Goal: Task Accomplishment & Management: Complete application form

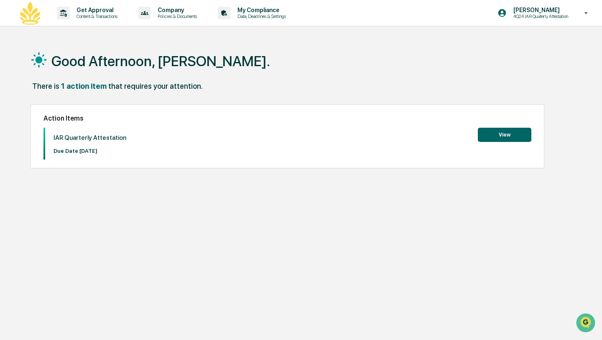
click at [504, 137] on button "View" at bounding box center [505, 135] width 54 height 14
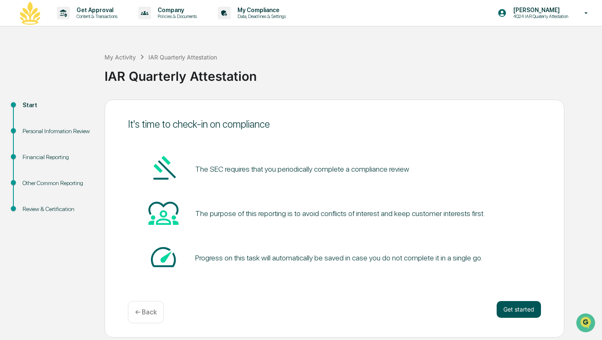
click at [506, 306] on button "Get started" at bounding box center [519, 309] width 44 height 17
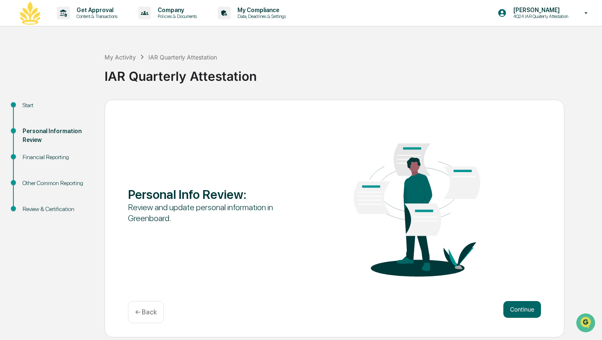
click at [506, 306] on button "Continue" at bounding box center [523, 309] width 38 height 17
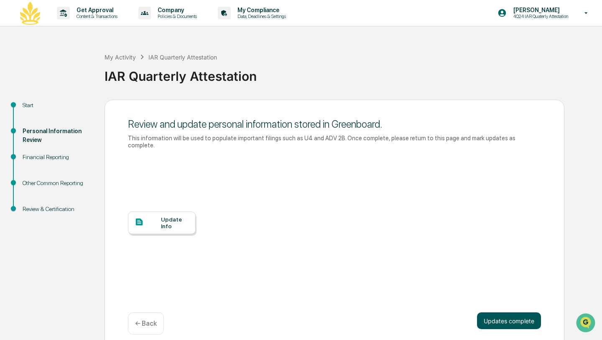
click at [501, 318] on button "Updates complete" at bounding box center [509, 320] width 64 height 17
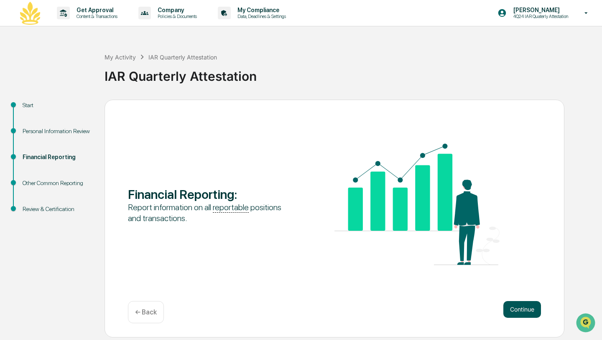
click at [518, 312] on button "Continue" at bounding box center [523, 309] width 38 height 17
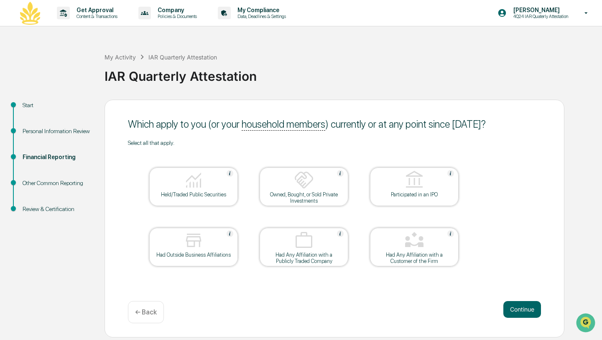
click at [518, 312] on button "Continue" at bounding box center [523, 309] width 38 height 17
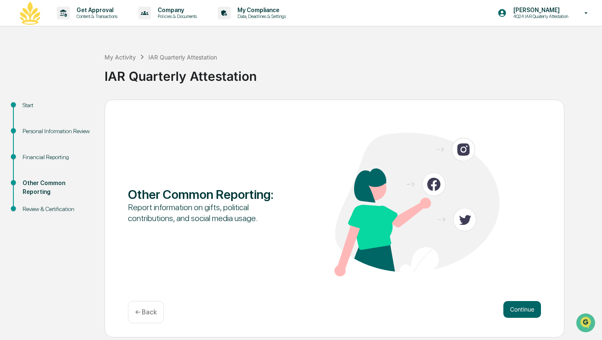
click at [518, 312] on button "Continue" at bounding box center [523, 309] width 38 height 17
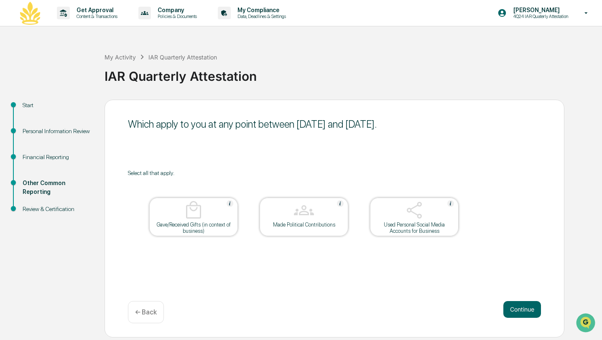
click at [518, 312] on button "Continue" at bounding box center [523, 309] width 38 height 17
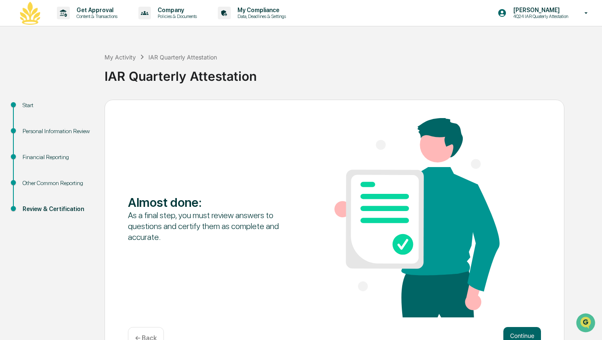
click at [518, 312] on div "Almost done : As a final step, you must review answers to questions and certify…" at bounding box center [334, 218] width 413 height 201
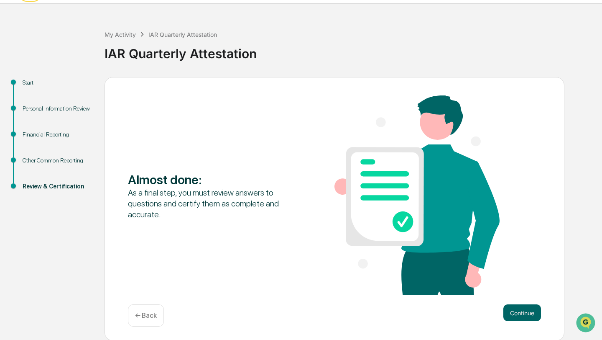
click at [517, 299] on div "Almost done : As a final step, you must review answers to questions and certify…" at bounding box center [335, 209] width 460 height 264
click at [517, 314] on button "Continue" at bounding box center [523, 312] width 38 height 17
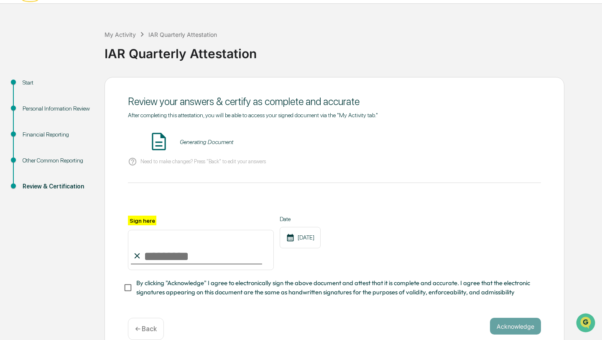
scroll to position [36, 0]
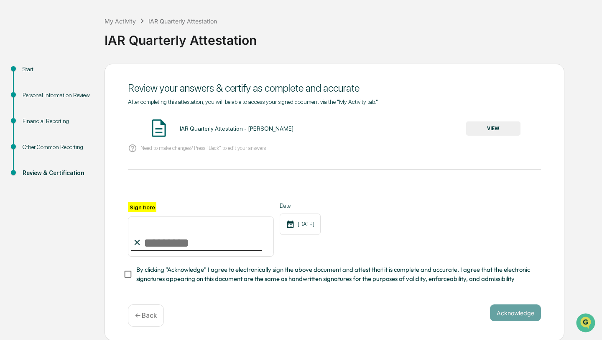
click at [155, 241] on input "Sign here" at bounding box center [201, 236] width 146 height 40
type input "**********"
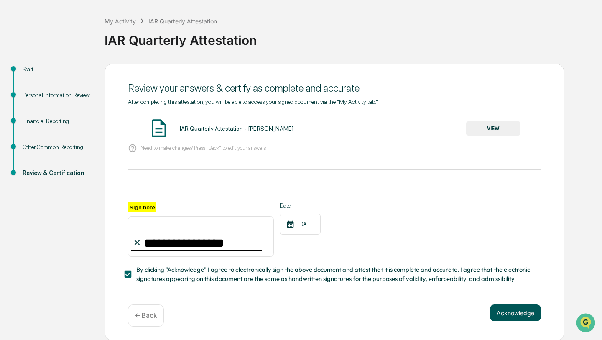
click at [505, 305] on button "Acknowledge" at bounding box center [515, 312] width 51 height 17
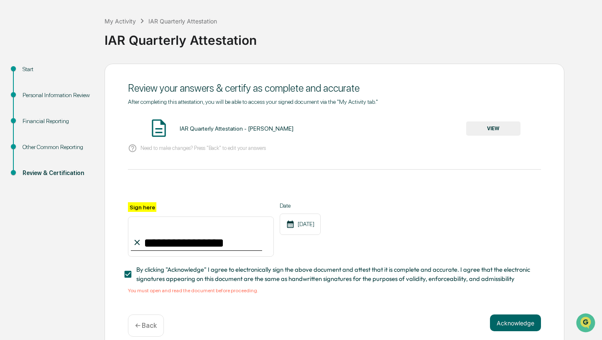
scroll to position [46, 0]
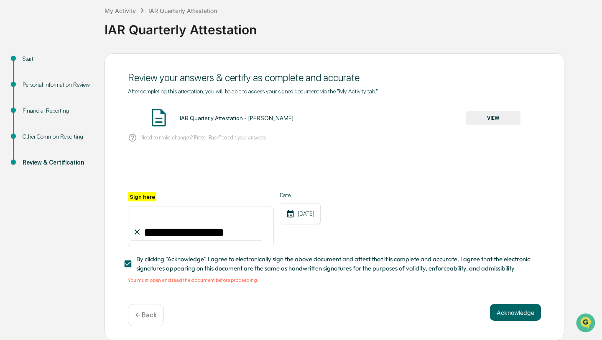
click at [476, 114] on button "VIEW" at bounding box center [493, 118] width 54 height 14
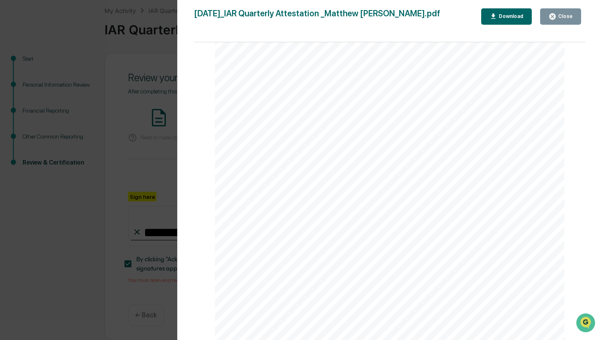
scroll to position [1261, 0]
click at [561, 21] on button "Close" at bounding box center [560, 16] width 41 height 16
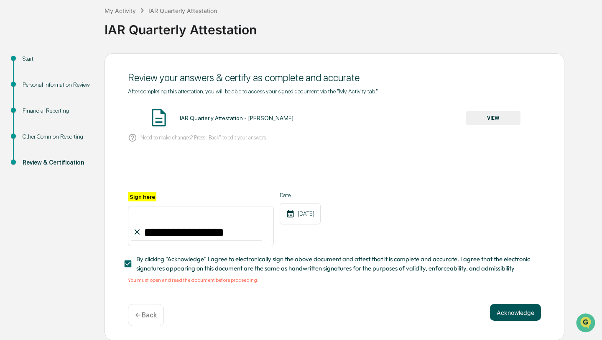
click at [502, 314] on button "Acknowledge" at bounding box center [515, 312] width 51 height 17
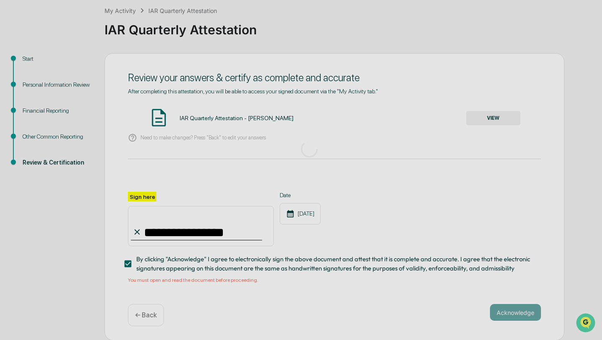
scroll to position [0, 0]
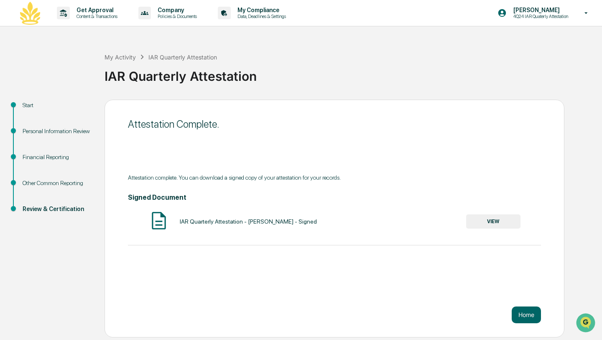
click at [547, 317] on div "Attestation Complete. Attestation complete. You can download a signed copy of y…" at bounding box center [335, 219] width 460 height 238
click at [537, 313] on button "Home" at bounding box center [526, 314] width 29 height 17
